Goal: Check status: Check status

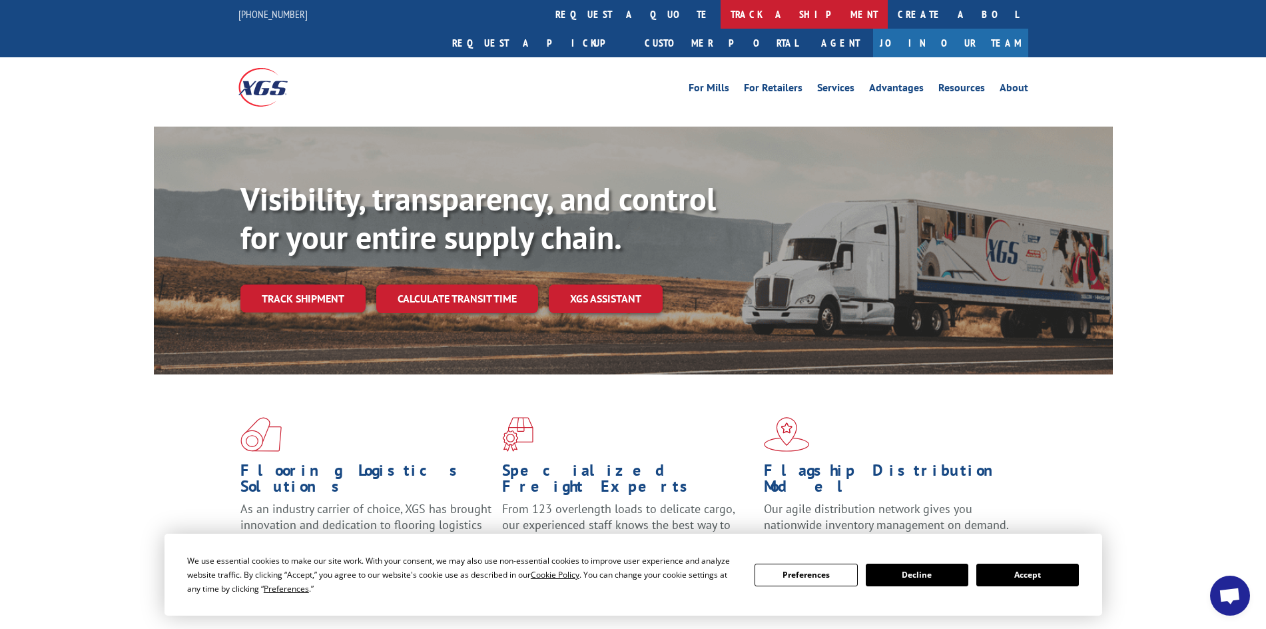
click at [721, 14] on link "track a shipment" at bounding box center [804, 14] width 167 height 29
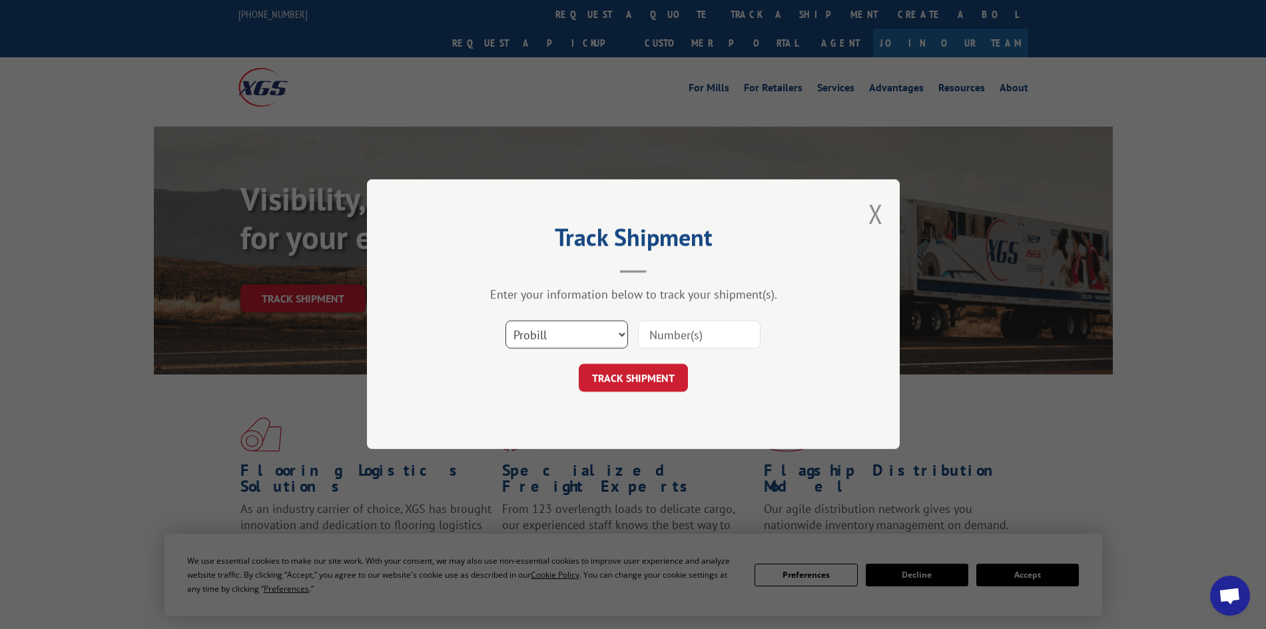
click at [616, 332] on select "Select category... Probill BOL PO" at bounding box center [567, 335] width 123 height 28
select select "bol"
click at [506, 321] on select "Select category... Probill BOL PO" at bounding box center [567, 335] width 123 height 28
click at [685, 334] on input at bounding box center [699, 335] width 123 height 28
paste input "6013363"
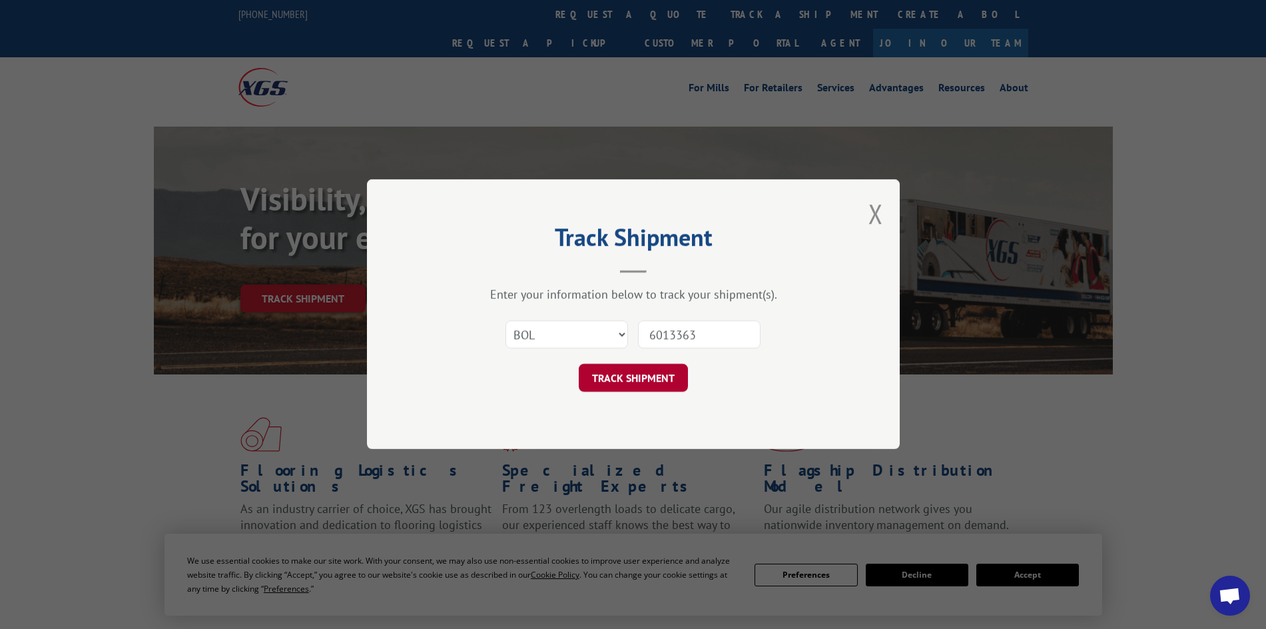
type input "6013363"
click at [636, 370] on button "TRACK SHIPMENT" at bounding box center [633, 378] width 109 height 28
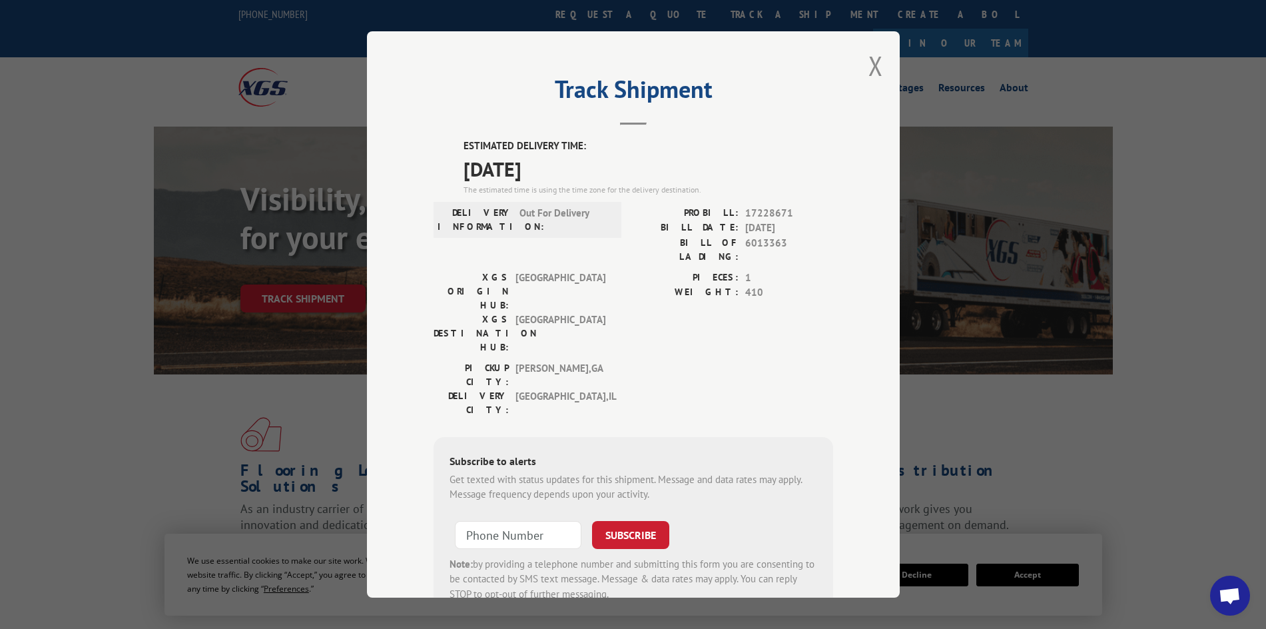
drag, startPoint x: 450, startPoint y: 172, endPoint x: 576, endPoint y: 180, distance: 125.5
click at [576, 180] on div "ESTIMATED DELIVERY TIME: [DATE] The estimated time is using the time zone for t…" at bounding box center [634, 378] width 400 height 479
copy span "[DATE]"
